Goal: Find specific page/section: Find specific page/section

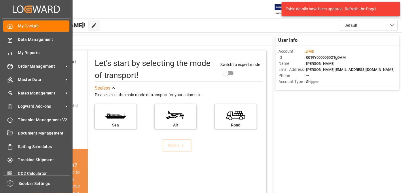
click at [64, 78] on icon at bounding box center [66, 80] width 6 height 6
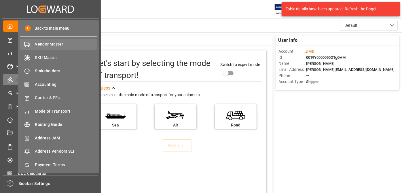
click at [47, 45] on span "Vendor Master" at bounding box center [66, 44] width 62 height 6
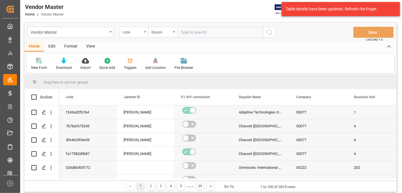
click at [123, 31] on div "code" at bounding box center [133, 31] width 20 height 7
type input "z"
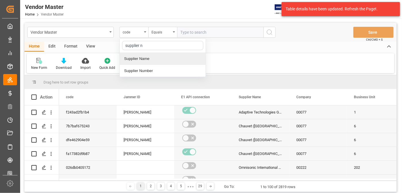
type input "supplier nu"
click at [145, 56] on div "Supplier Number" at bounding box center [163, 59] width 86 height 12
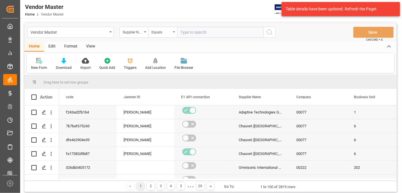
click at [191, 34] on input "text" at bounding box center [220, 32] width 86 height 11
paste input "752640"
type input "752640"
click at [272, 34] on icon "search button" at bounding box center [269, 32] width 7 height 7
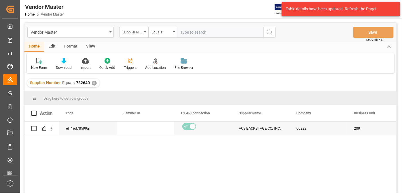
scroll to position [85, 0]
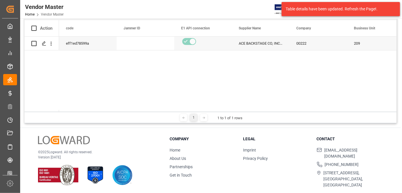
click at [86, 110] on div at bounding box center [228, 111] width 338 height 2
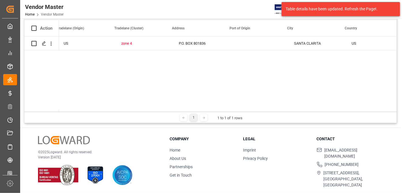
scroll to position [0, 1047]
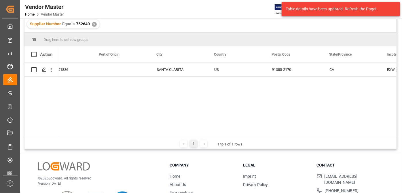
click at [189, 134] on div "zone 4 P.O. BOX 801836 [GEOGRAPHIC_DATA] US 91380-2170 CA EXW [GEOGRAPHIC_DATA]…" at bounding box center [228, 100] width 338 height 75
drag, startPoint x: 188, startPoint y: 134, endPoint x: 199, endPoint y: 136, distance: 10.9
click at [199, 136] on div "Action Tradelane (Cluster) Address Port of Origin City" at bounding box center [210, 92] width 372 height 92
drag, startPoint x: 194, startPoint y: 136, endPoint x: 211, endPoint y: 135, distance: 17.0
click at [211, 135] on div "Action Tradelane (Cluster) Address Port of Origin City" at bounding box center [210, 92] width 372 height 92
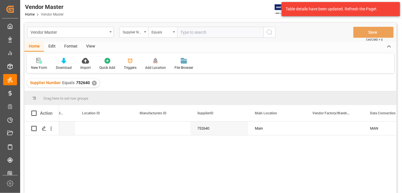
drag, startPoint x: 185, startPoint y: 39, endPoint x: 193, endPoint y: 34, distance: 9.2
click at [187, 39] on div "Vendor Master Supplier Number Equals Save Ctrl/CMD + S" at bounding box center [210, 32] width 372 height 19
drag, startPoint x: 193, startPoint y: 34, endPoint x: 178, endPoint y: 39, distance: 15.6
click at [192, 34] on input "text" at bounding box center [220, 32] width 86 height 11
paste input "752529"
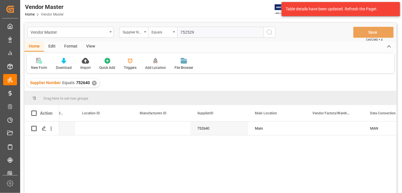
type input "752529"
click at [91, 85] on div "Supplier Number Equals 752640 ✕" at bounding box center [63, 83] width 73 height 9
click at [93, 84] on div "✕" at bounding box center [94, 83] width 5 height 5
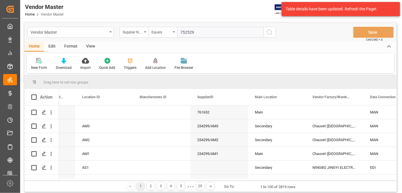
click at [273, 33] on icon "search button" at bounding box center [269, 32] width 7 height 7
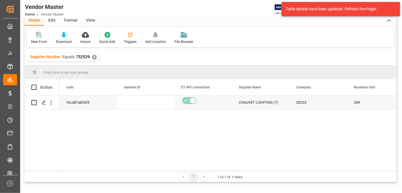
drag, startPoint x: 129, startPoint y: 135, endPoint x: 133, endPoint y: 125, distance: 9.9
click at [129, 134] on div "00222 209 A 16cd87abfd29 CHAUVET LIGHTING (T)" at bounding box center [228, 133] width 338 height 75
